Goal: Task Accomplishment & Management: Use online tool/utility

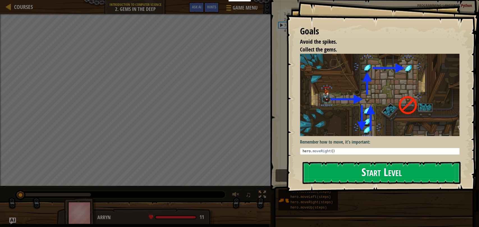
click at [399, 173] on button "Start Level" at bounding box center [381, 173] width 158 height 22
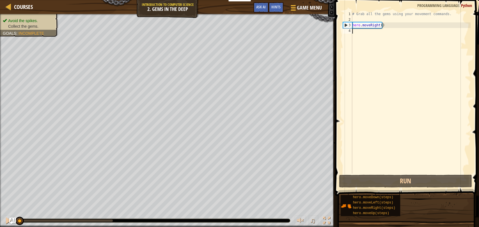
click at [388, 22] on div "# Grab all the gems using your movement commands. hero . moveRight ( )" at bounding box center [410, 98] width 119 height 174
click at [388, 26] on div "# Grab all the gems using your movement commands. hero . moveRight ( )" at bounding box center [410, 98] width 119 height 174
type textarea "hero.moveRight"
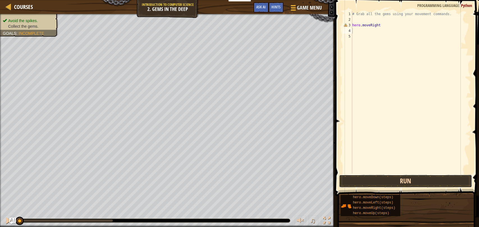
click at [365, 182] on button "Run" at bounding box center [405, 181] width 133 height 13
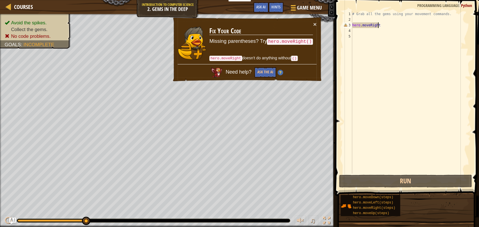
click at [382, 26] on div "# Grab all the gems using your movement commands. hero . moveRight" at bounding box center [410, 98] width 119 height 174
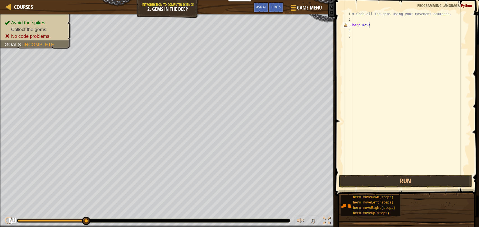
scroll to position [2, 1]
type textarea "hero.moveup"
click at [372, 184] on button "Run" at bounding box center [405, 181] width 133 height 13
